Goal: Navigation & Orientation: Find specific page/section

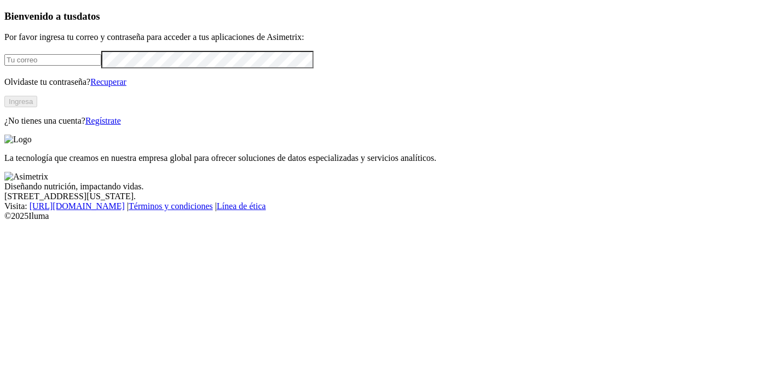
click at [101, 66] on input "email" at bounding box center [52, 59] width 97 height 11
type input "[EMAIL_ADDRESS][DOMAIN_NAME]"
click input "submit" at bounding box center [0, 0] width 0 height 0
